Goal: Task Accomplishment & Management: Manage account settings

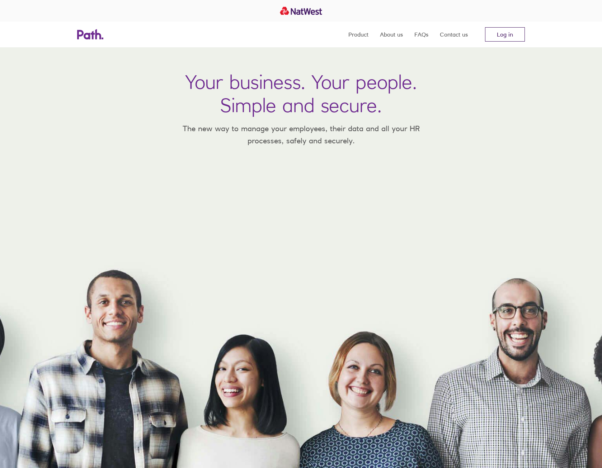
click at [499, 34] on link "Log in" at bounding box center [505, 34] width 40 height 14
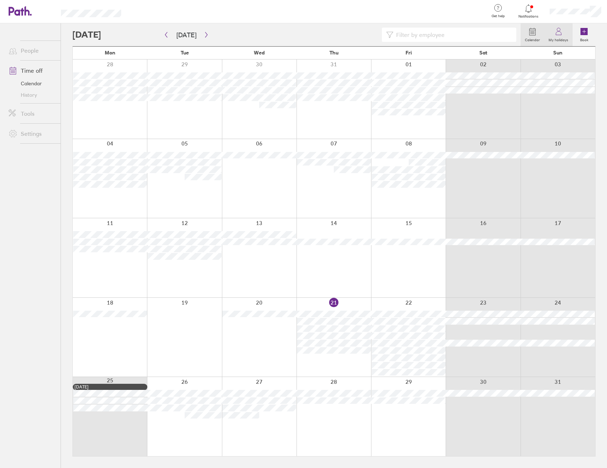
click at [565, 32] on link "My holidays" at bounding box center [558, 34] width 28 height 23
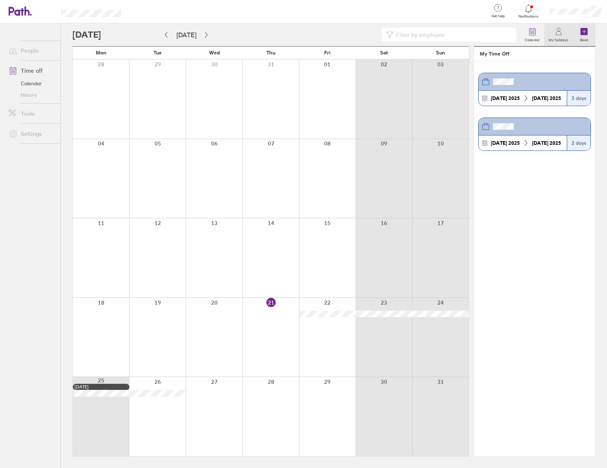
drag, startPoint x: 584, startPoint y: 35, endPoint x: 577, endPoint y: 44, distance: 11.8
click at [584, 35] on icon at bounding box center [583, 31] width 7 height 7
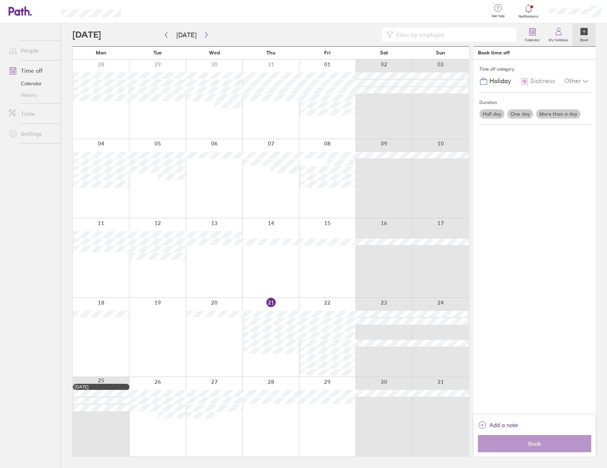
click at [29, 52] on link "People" at bounding box center [32, 50] width 58 height 14
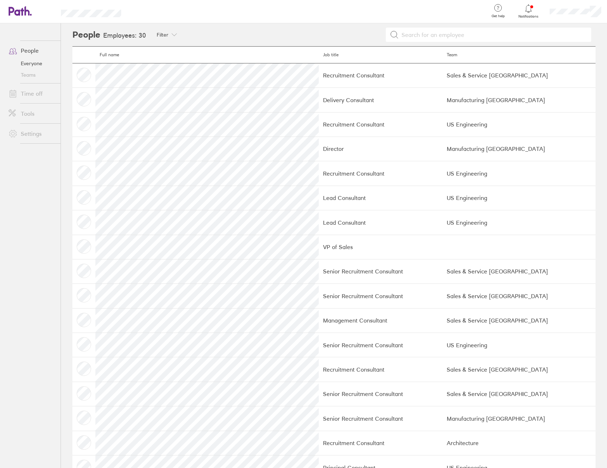
click at [77, 80] on td at bounding box center [83, 75] width 23 height 24
click at [81, 75] on td at bounding box center [83, 75] width 23 height 24
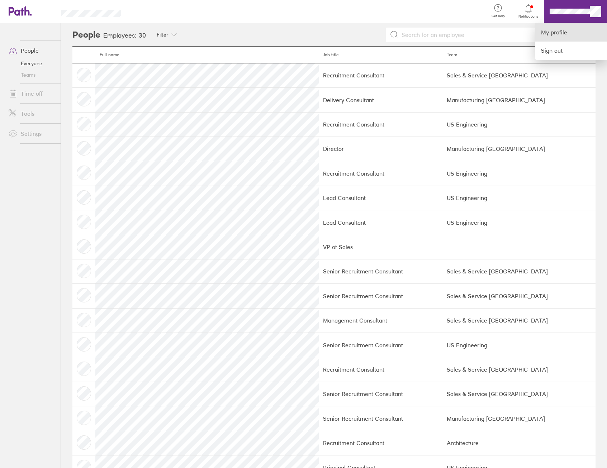
click at [576, 30] on link "My profile" at bounding box center [571, 32] width 72 height 18
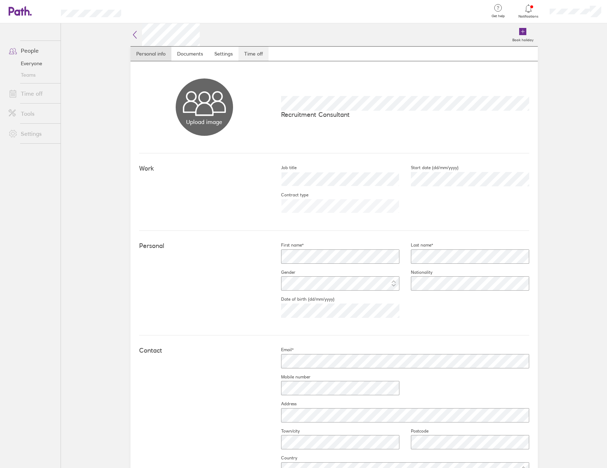
click at [254, 58] on link "Time off" at bounding box center [253, 54] width 30 height 14
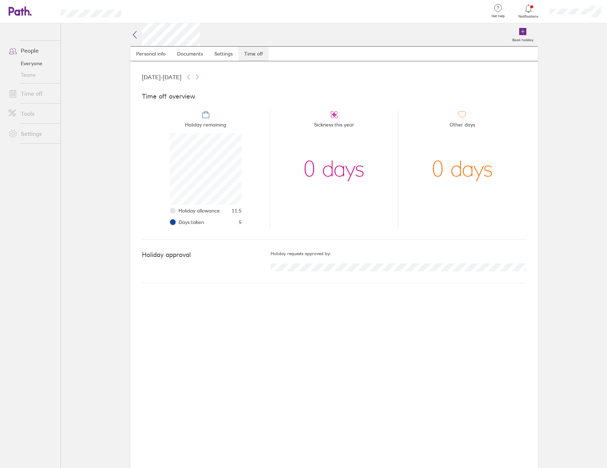
scroll to position [72, 72]
drag, startPoint x: 244, startPoint y: 226, endPoint x: 236, endPoint y: 225, distance: 8.3
click at [236, 225] on li "Holiday remaining Holiday allowance 11.5 Days taken 5" at bounding box center [206, 169] width 128 height 118
drag, startPoint x: 236, startPoint y: 225, endPoint x: 238, endPoint y: 233, distance: 8.5
click at [238, 233] on div "Time off overview Holiday remaining Holiday allowance 11.5 Days taken 5 Sicknes…" at bounding box center [334, 160] width 384 height 158
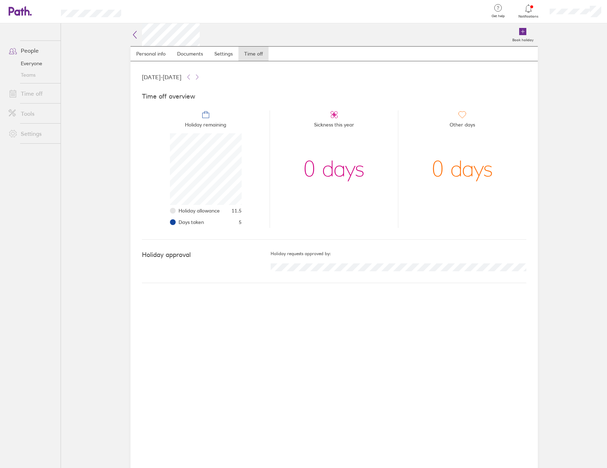
click at [37, 92] on link "Time off" at bounding box center [32, 93] width 58 height 14
